Goal: Browse casually: Explore the website without a specific task or goal

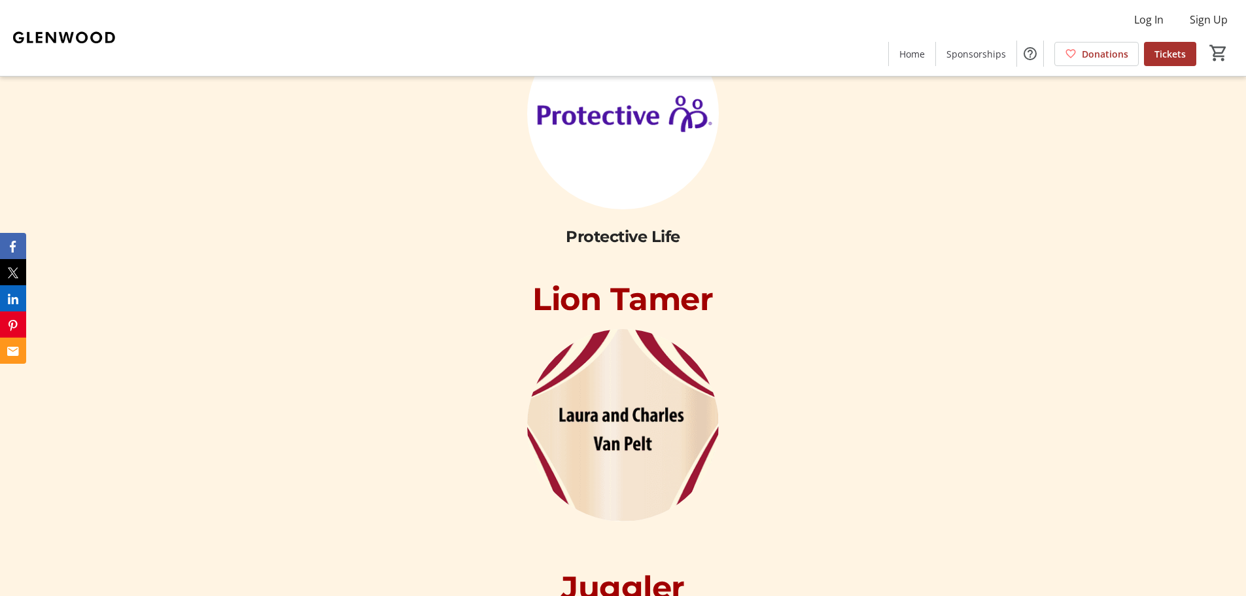
scroll to position [4469, 0]
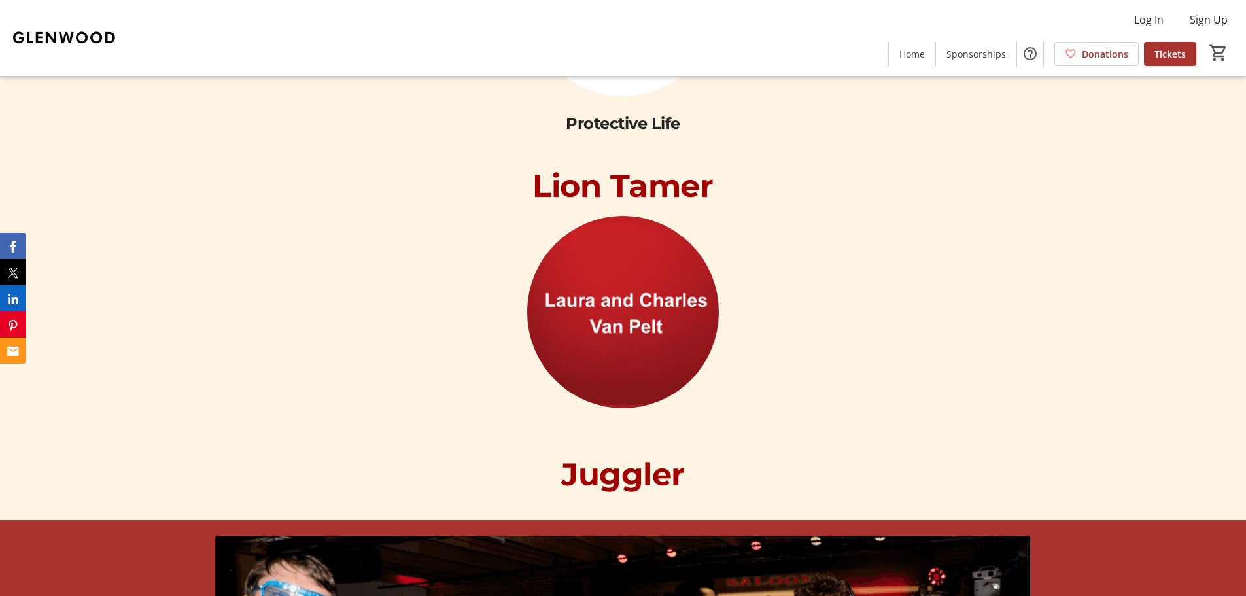
scroll to position [4616, 0]
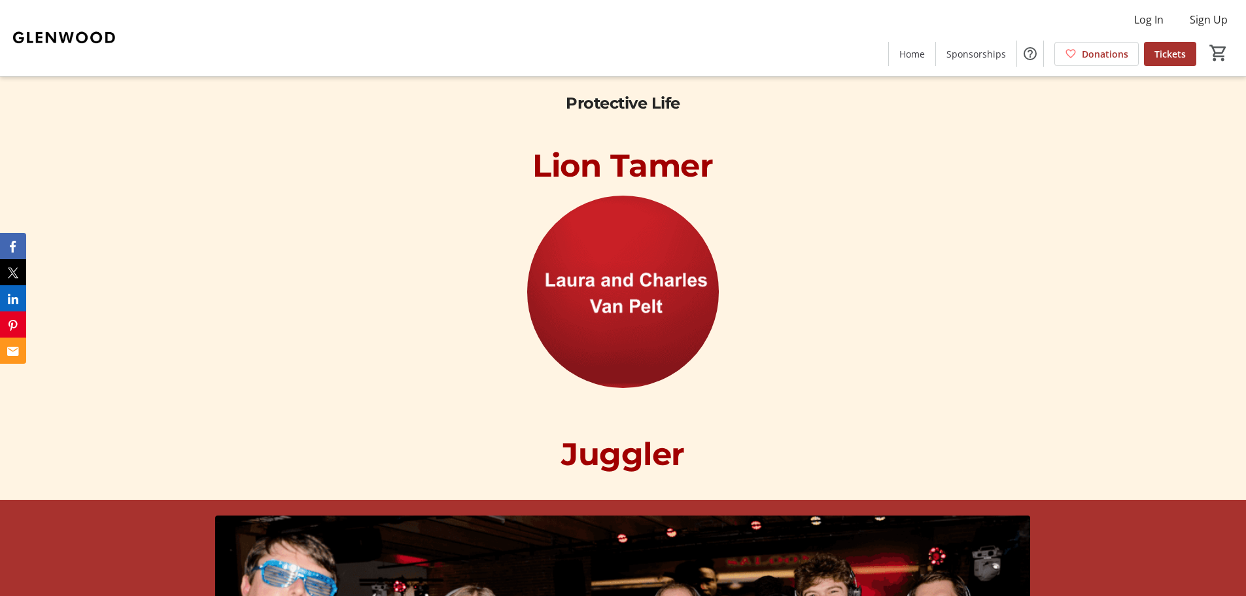
click at [644, 260] on img at bounding box center [623, 292] width 192 height 192
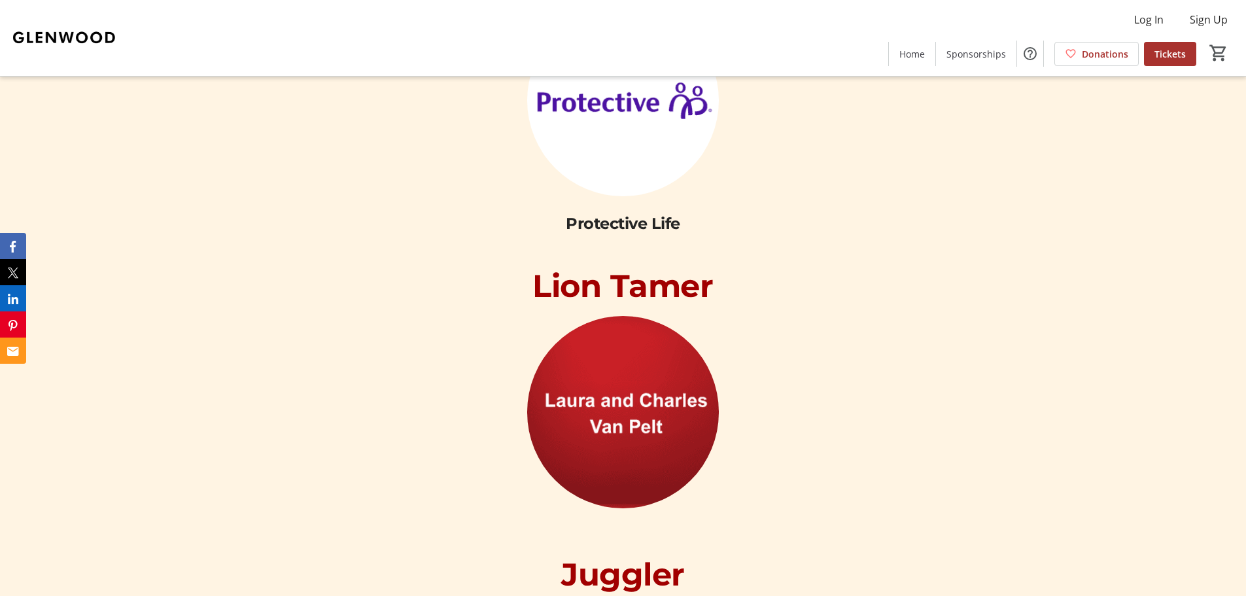
scroll to position [4509, 0]
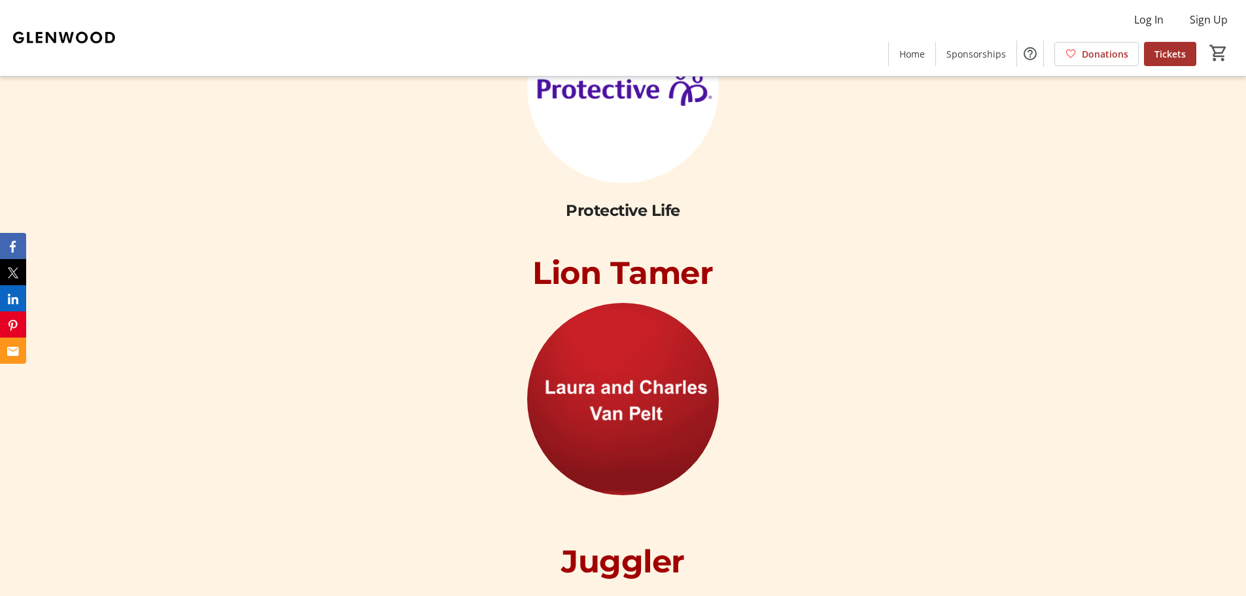
click at [559, 375] on img at bounding box center [623, 399] width 192 height 192
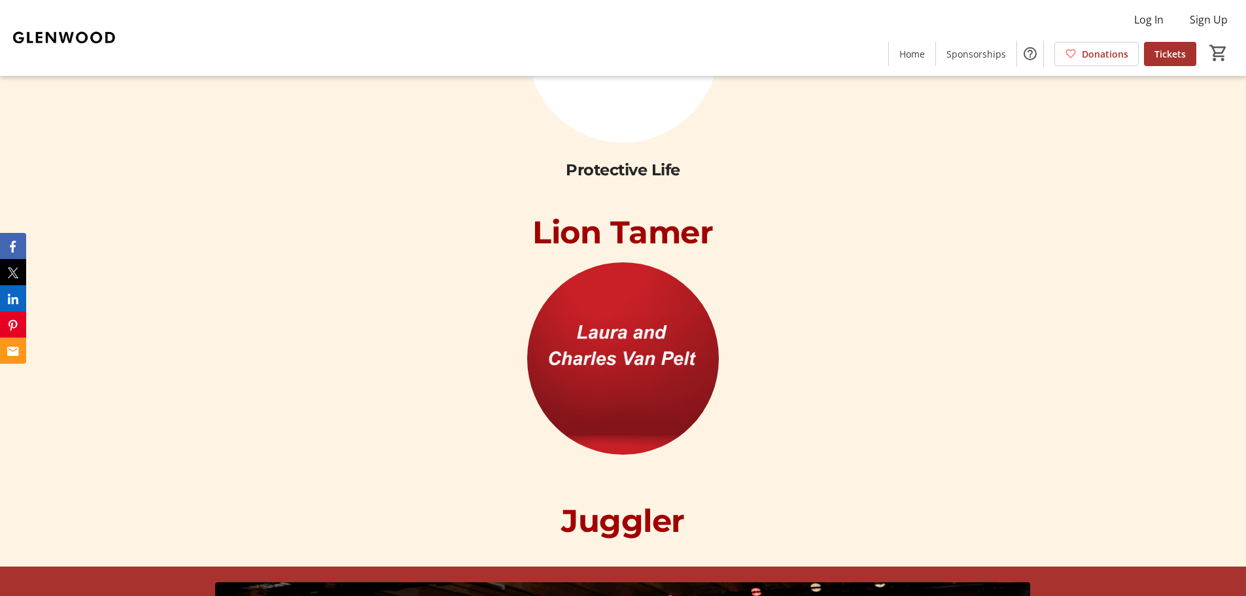
scroll to position [4476, 0]
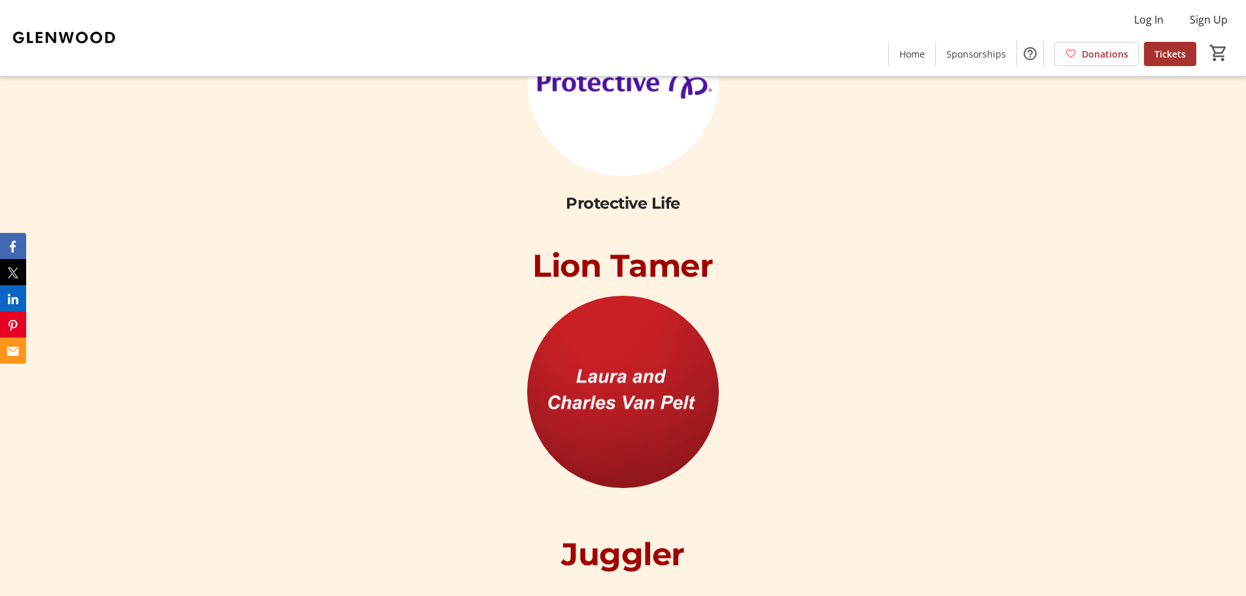
scroll to position [4502, 0]
